Goal: Find specific page/section: Find specific page/section

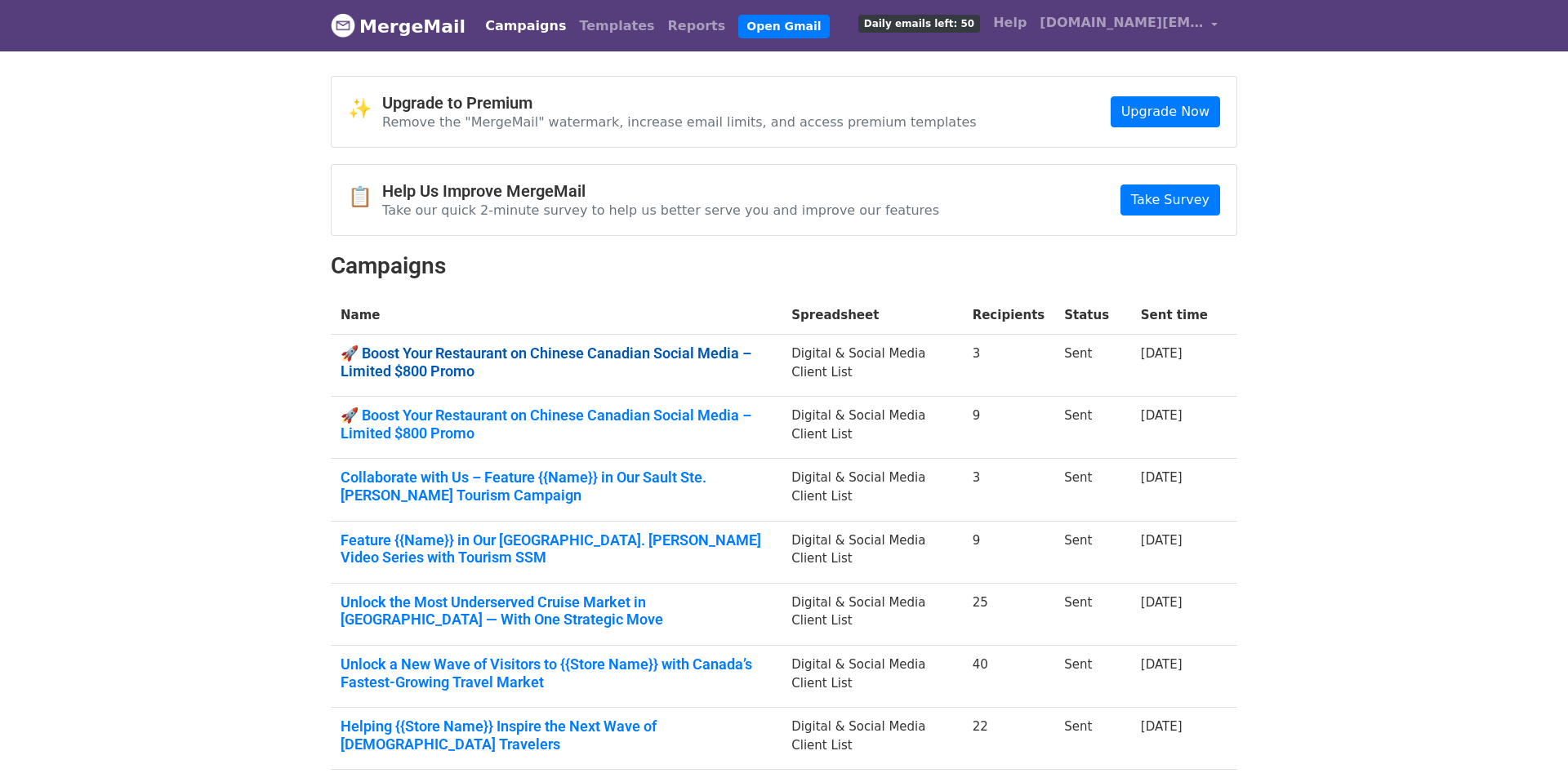
click at [531, 354] on link "🚀 Boost Your Restaurant on Chinese Canadian Social Media – Limited $800 Promo" at bounding box center [556, 362] width 431 height 35
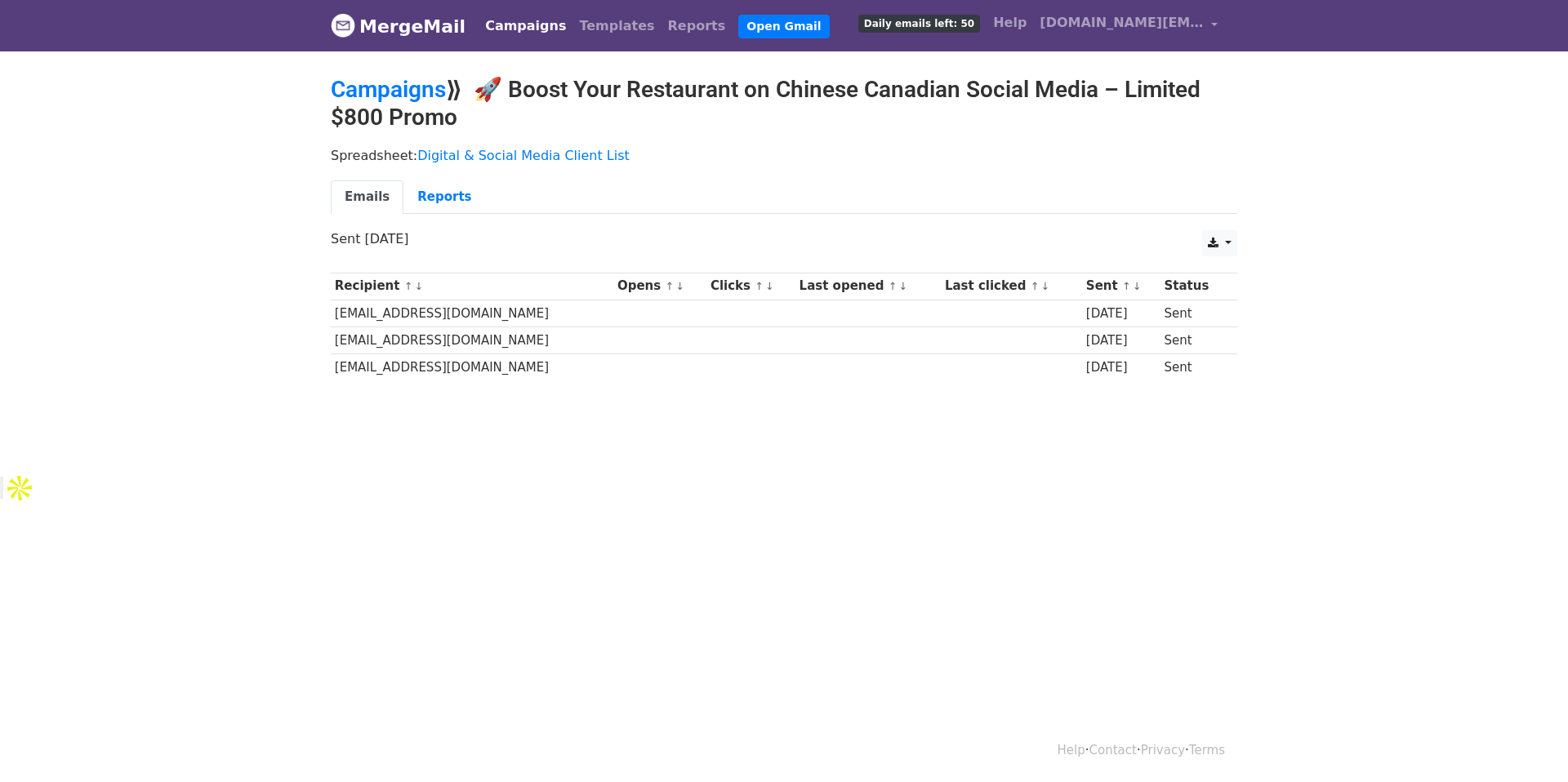
click at [500, 25] on link "Campaigns" at bounding box center [525, 26] width 94 height 33
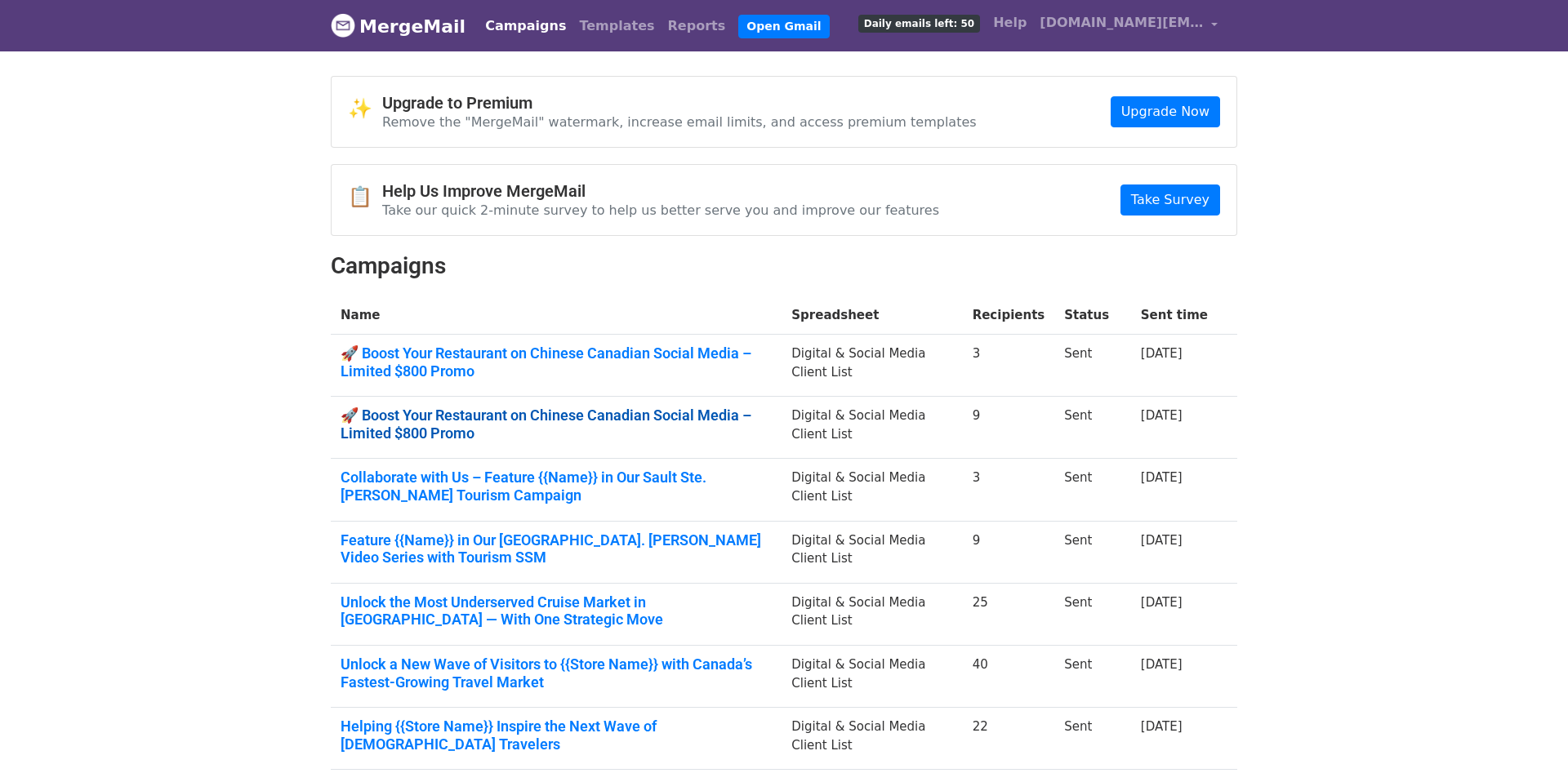
click at [431, 422] on link "🚀 Boost Your Restaurant on Chinese Canadian Social Media – Limited $800 Promo" at bounding box center [556, 424] width 431 height 35
